Goal: Find contact information: Find contact information

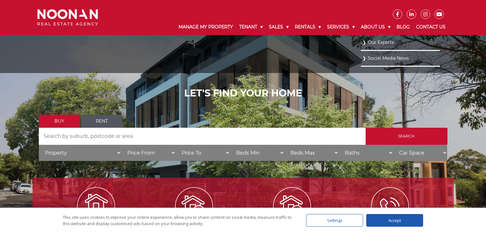
click at [363, 42] on link "Our Experts" at bounding box center [400, 42] width 76 height 9
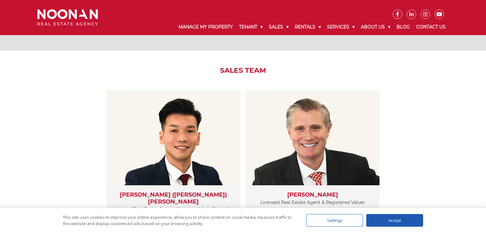
scroll to position [663, 0]
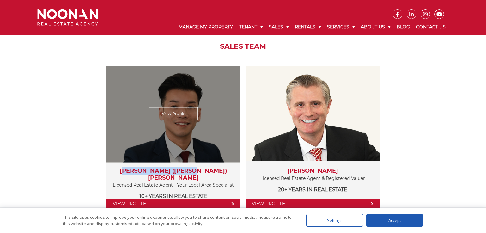
drag, startPoint x: 206, startPoint y: 169, endPoint x: 125, endPoint y: 169, distance: 80.9
click at [125, 169] on h3 "[PERSON_NAME] ([PERSON_NAME]) [PERSON_NAME]" at bounding box center [173, 174] width 121 height 14
copy h3 "[PERSON_NAME] ([PERSON_NAME]) [PERSON_NAME]"
